Goal: Obtain resource: Download file/media

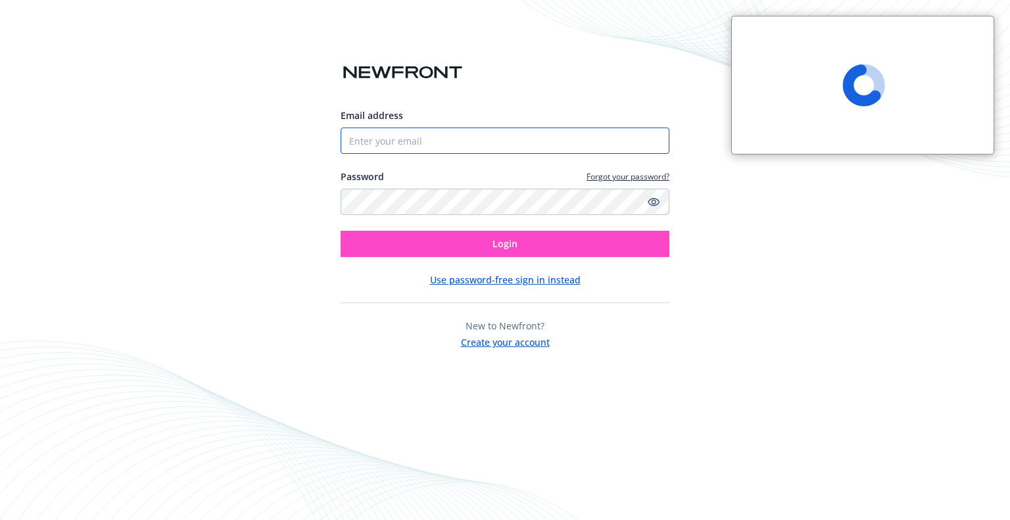
type input "[EMAIL_ADDRESS][DOMAIN_NAME]"
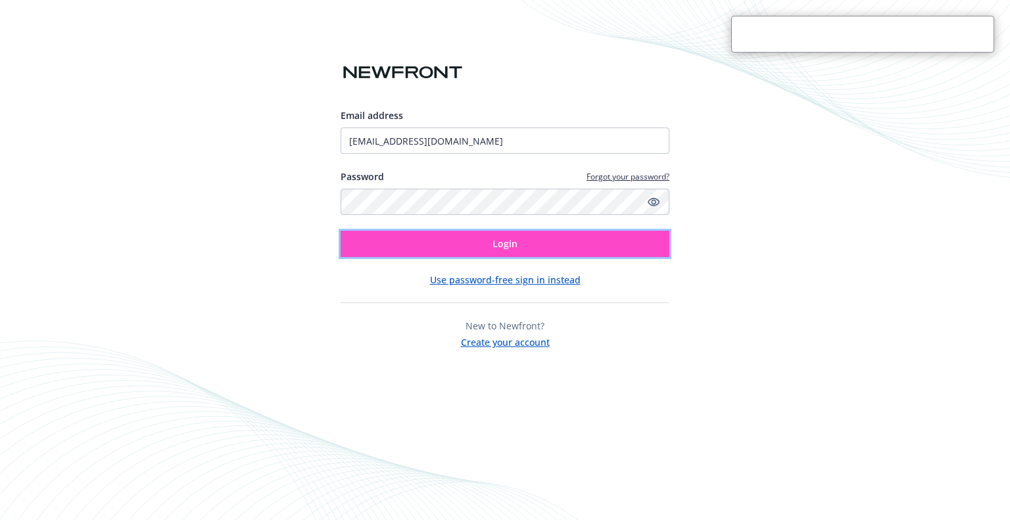
click at [509, 245] on span "Login" at bounding box center [505, 243] width 25 height 12
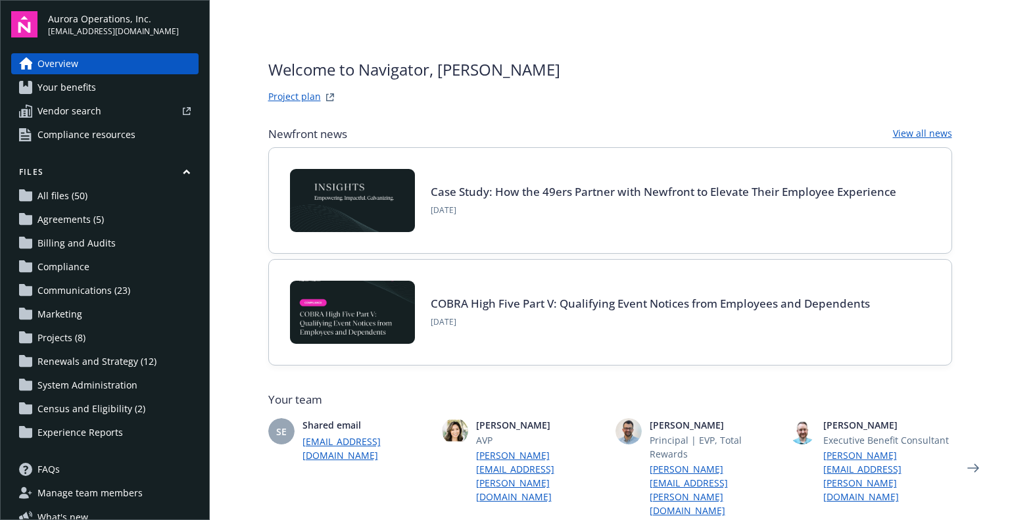
click at [289, 93] on link "Project plan" at bounding box center [294, 97] width 53 height 16
